Goal: Find specific fact: Find specific fact

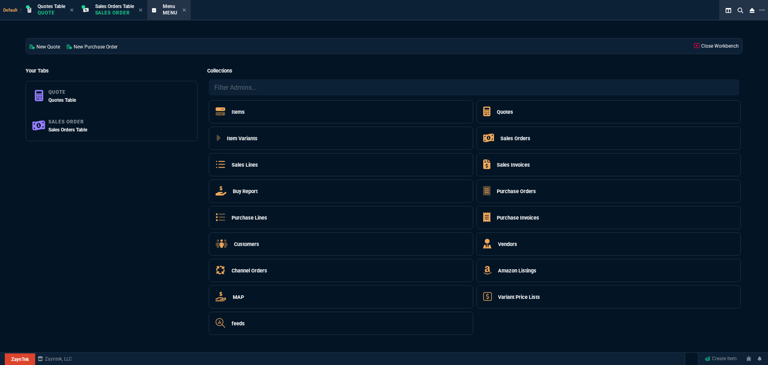
select select "4: SHAD"
click at [255, 242] on h5 "Customers" at bounding box center [246, 244] width 25 height 8
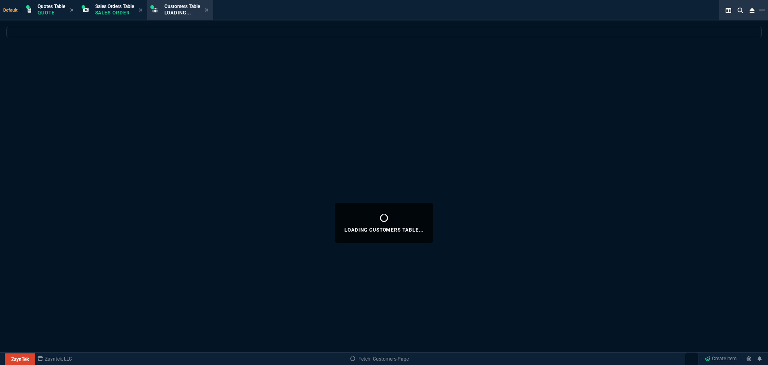
select select
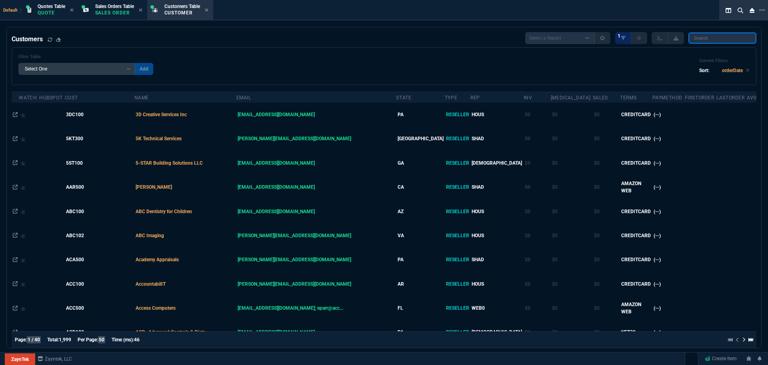
click at [723, 40] on input "search" at bounding box center [723, 37] width 68 height 11
paste input "Pella"
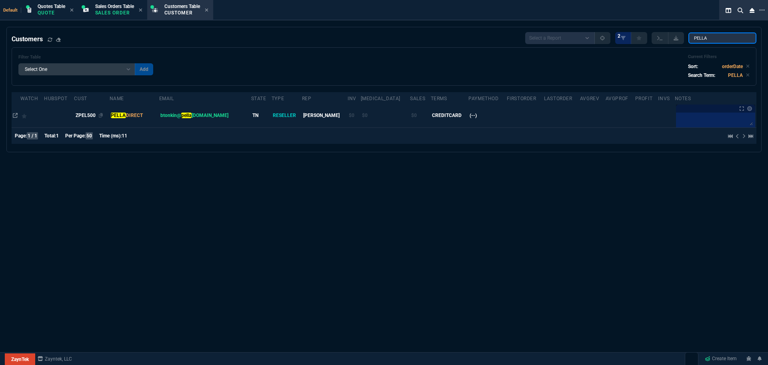
type input "PELLA"
click at [96, 114] on span "ZPEL500" at bounding box center [86, 115] width 20 height 6
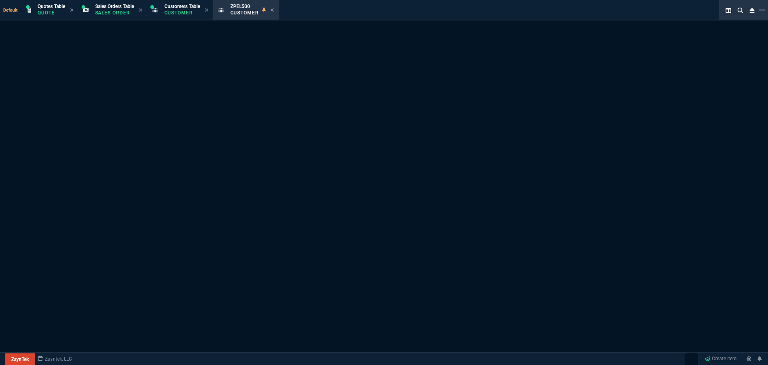
select select "1: quotes"
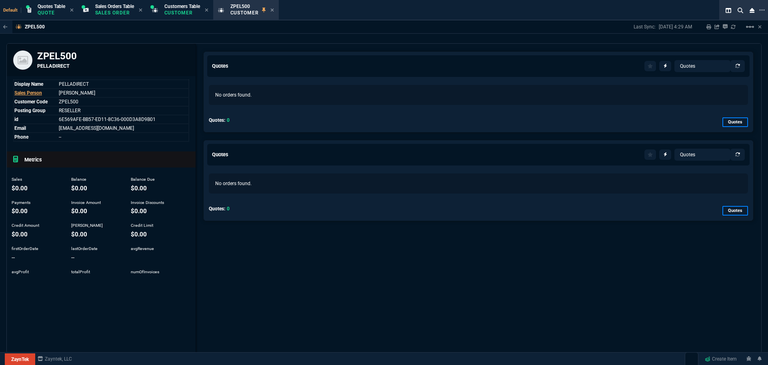
drag, startPoint x: 85, startPoint y: 102, endPoint x: 15, endPoint y: 100, distance: 70.1
click at [15, 100] on tr "Customer Code ZPEL500" at bounding box center [101, 101] width 175 height 9
copy tr "Customer Code ZPEL500"
click at [53, 129] on icon at bounding box center [53, 128] width 4 height 5
